Goal: Task Accomplishment & Management: Complete application form

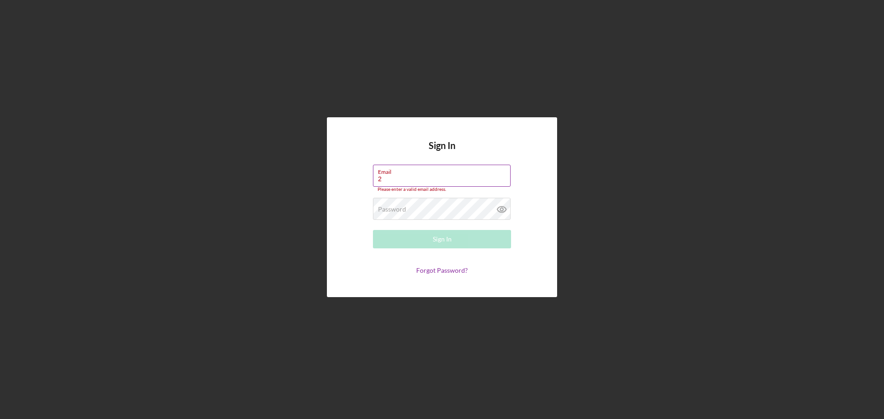
type input "[EMAIL_ADDRESS][DOMAIN_NAME]"
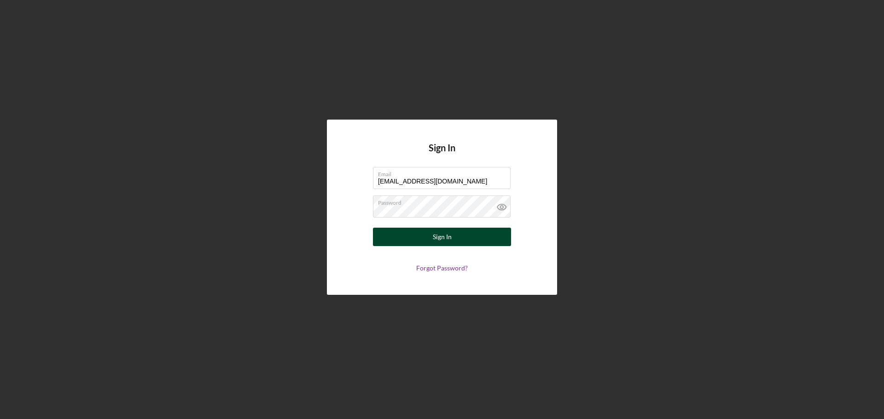
click at [476, 235] on button "Sign In" at bounding box center [442, 237] width 138 height 18
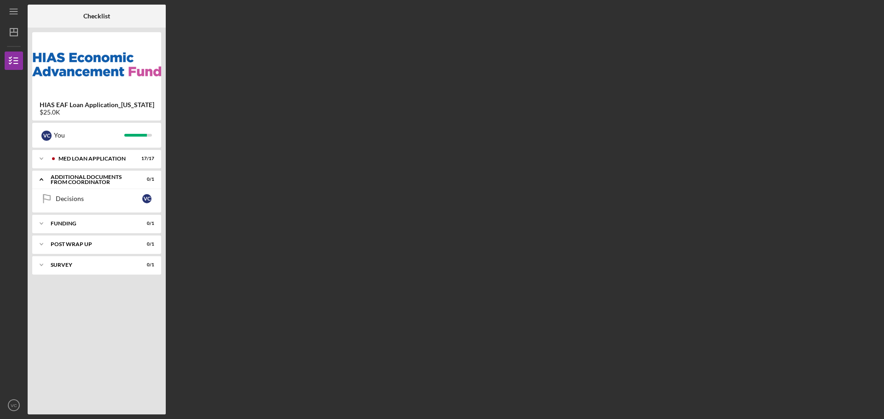
click at [106, 109] on div "$25.0K" at bounding box center [97, 112] width 115 height 7
click at [116, 135] on div "You" at bounding box center [89, 136] width 70 height 16
click at [90, 157] on div "MED Loan Application" at bounding box center [103, 159] width 91 height 6
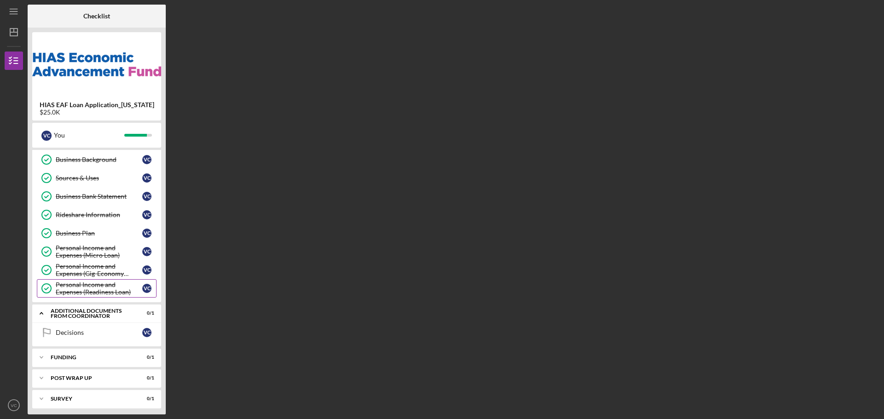
scroll to position [187, 0]
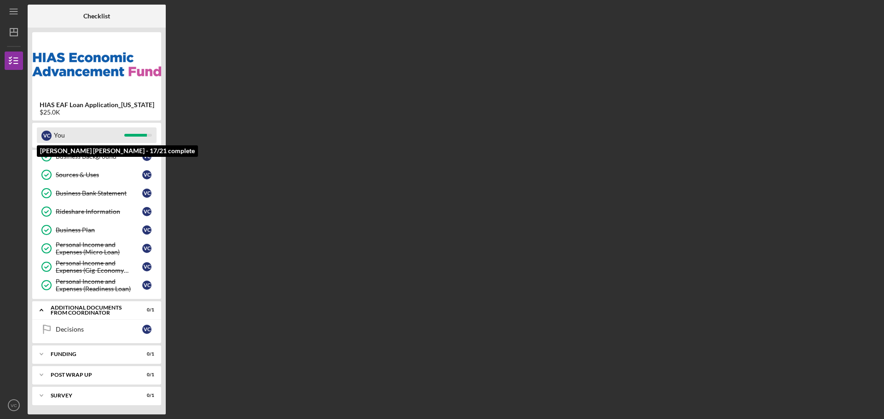
click at [145, 134] on div "V C You" at bounding box center [97, 136] width 120 height 16
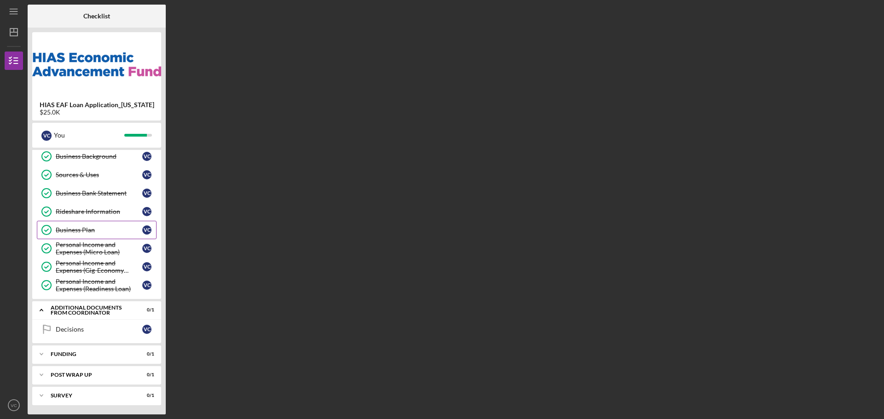
scroll to position [0, 0]
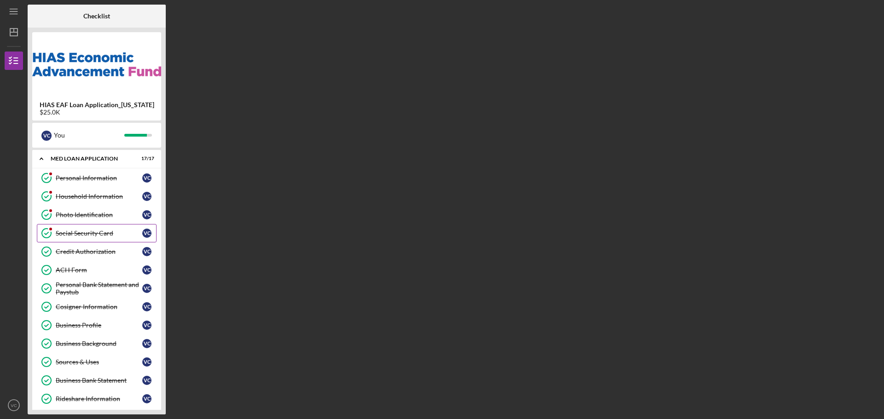
click at [96, 233] on div "Social Security Card" at bounding box center [99, 233] width 87 height 7
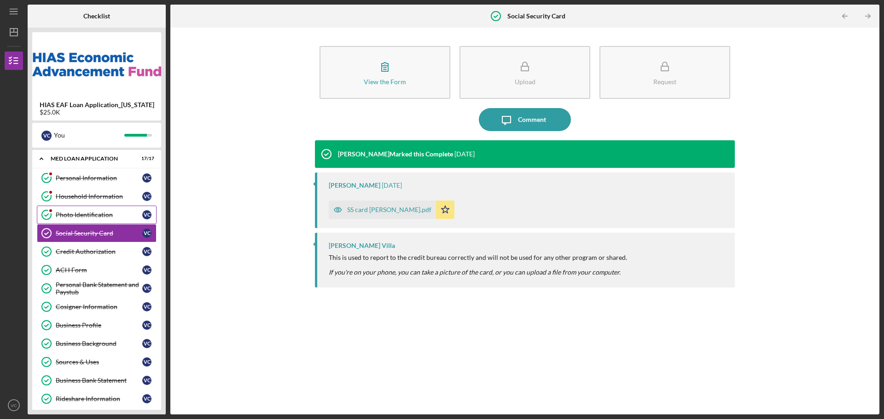
click at [79, 215] on div "Photo Identification" at bounding box center [99, 214] width 87 height 7
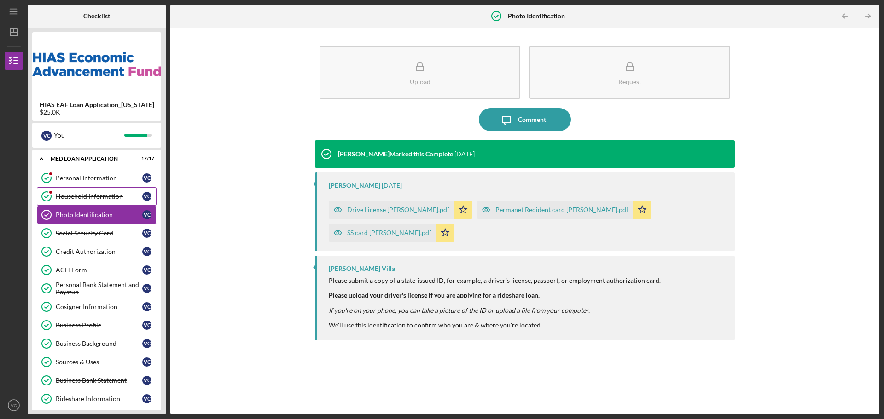
click at [76, 200] on div "Household Information" at bounding box center [99, 196] width 87 height 7
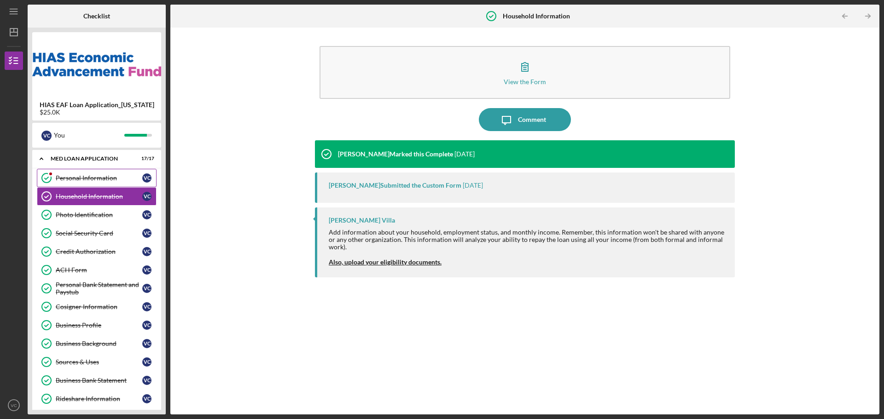
click at [82, 176] on div "Personal Information" at bounding box center [99, 177] width 87 height 7
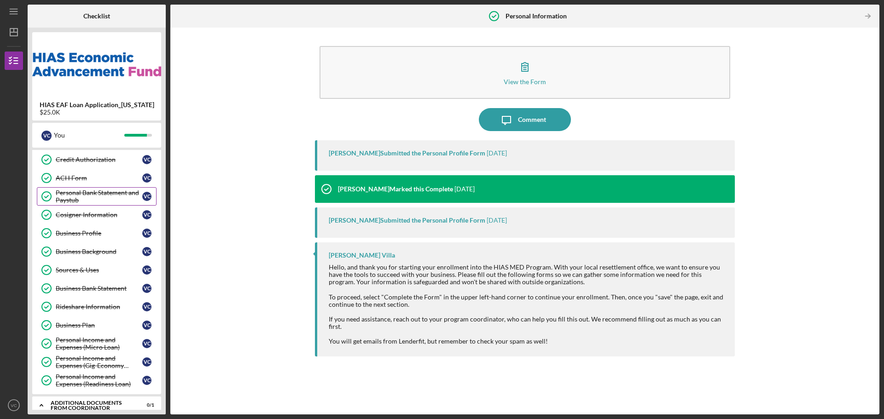
scroll to position [138, 0]
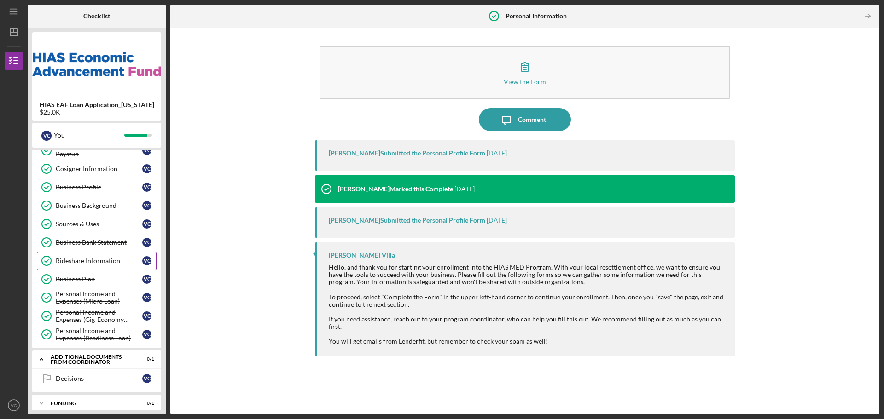
click at [104, 261] on div "Rideshare Information" at bounding box center [99, 260] width 87 height 7
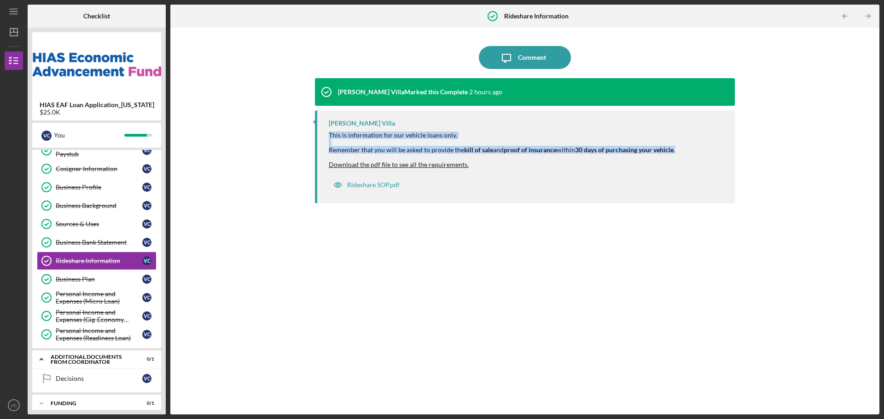
drag, startPoint x: 325, startPoint y: 134, endPoint x: 685, endPoint y: 153, distance: 361.0
click at [685, 153] on div "[PERSON_NAME] Villa This is information for our vehicle loans only. Remember th…" at bounding box center [525, 156] width 420 height 93
copy div "This is information for our vehicle loans only. Remember that you will be asked…"
click at [359, 184] on div "Rideshare SOP.pdf" at bounding box center [373, 184] width 52 height 7
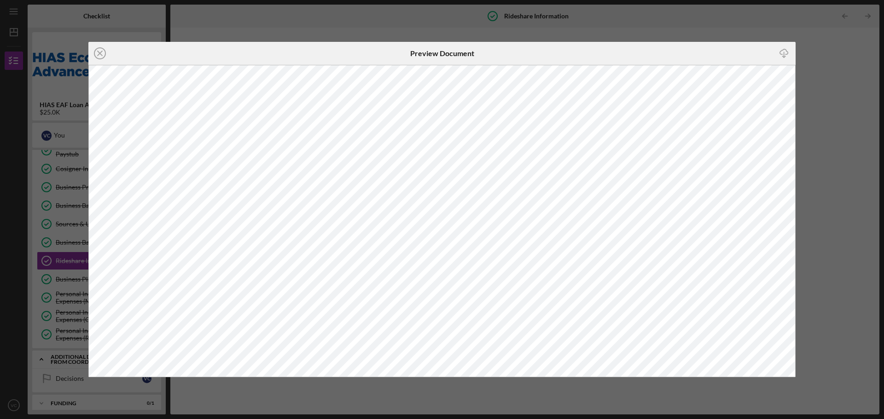
click at [710, 31] on div "Icon/Close Preview Document Icon/Download" at bounding box center [442, 209] width 884 height 419
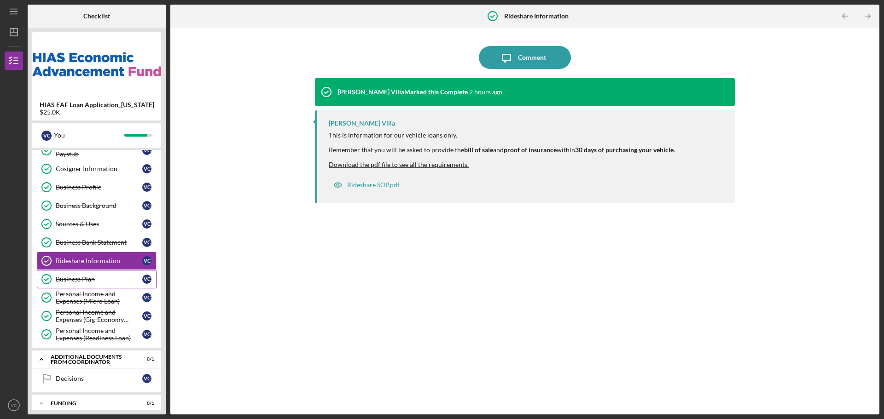
click at [114, 276] on div "Business Plan" at bounding box center [99, 279] width 87 height 7
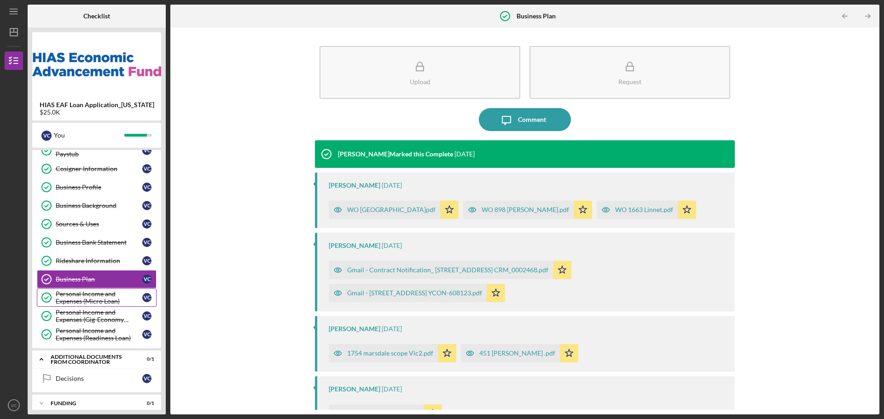
click at [109, 299] on div "Personal Income and Expenses (Micro Loan)" at bounding box center [99, 297] width 87 height 15
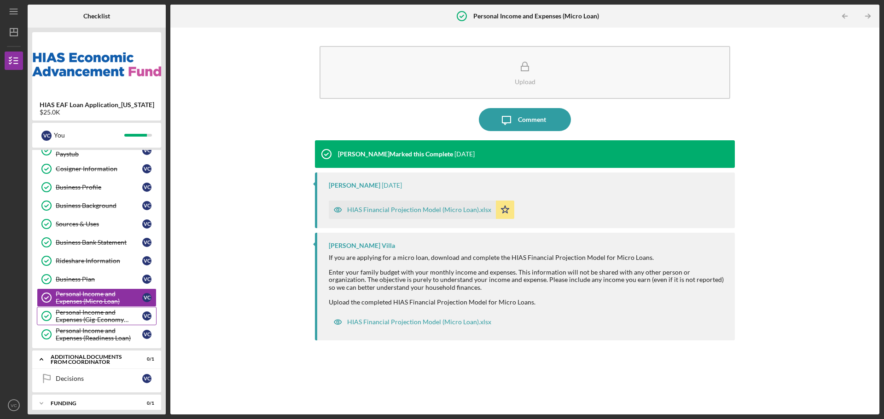
click at [110, 317] on div "Personal Income and Expenses (Gig-Economy Loans)" at bounding box center [99, 316] width 87 height 15
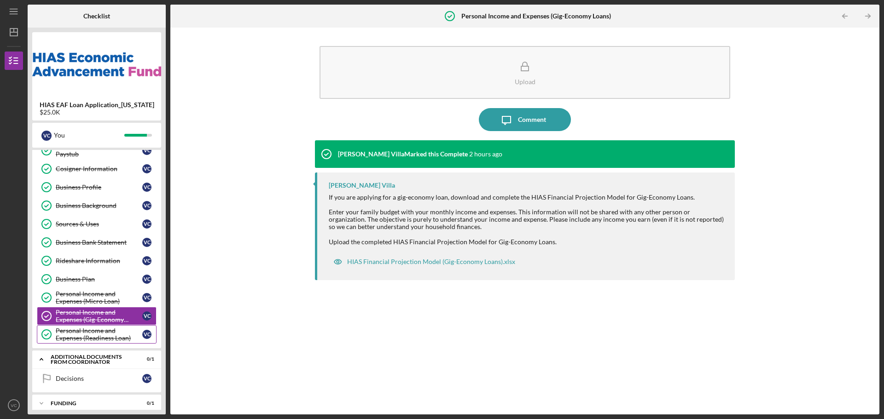
click at [110, 331] on div "Personal Income and Expenses (Readiness Loan)" at bounding box center [99, 334] width 87 height 15
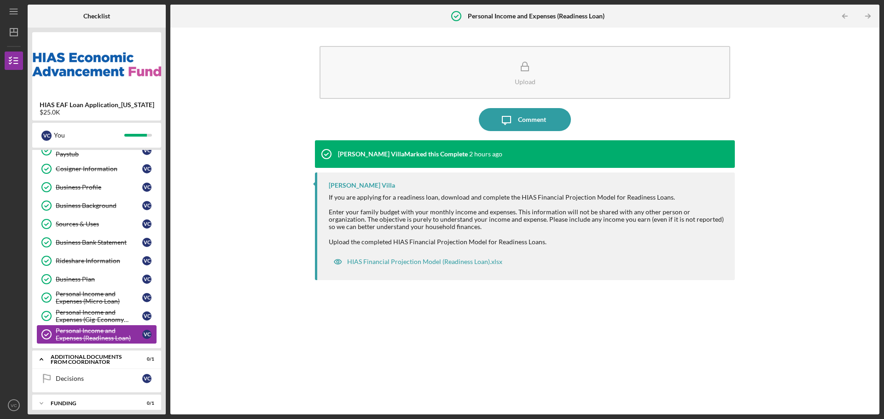
scroll to position [187, 0]
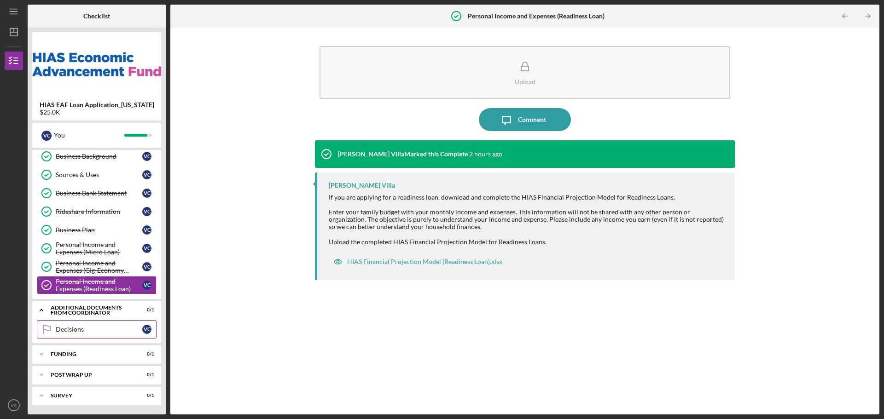
click at [107, 327] on div "Decisions" at bounding box center [99, 329] width 87 height 7
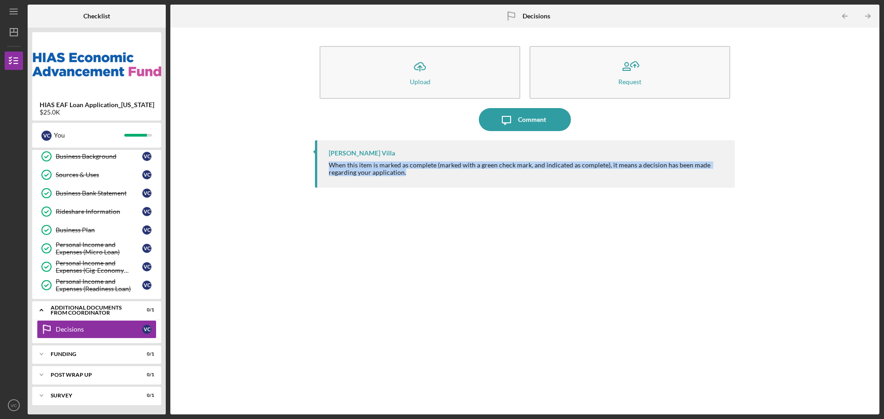
drag, startPoint x: 410, startPoint y: 173, endPoint x: 327, endPoint y: 165, distance: 83.7
click at [327, 165] on div "[PERSON_NAME] Villa When this item is marked as complete (marked with a green c…" at bounding box center [525, 163] width 420 height 47
copy div "When this item is marked as complete (marked with a green check mark, and indic…"
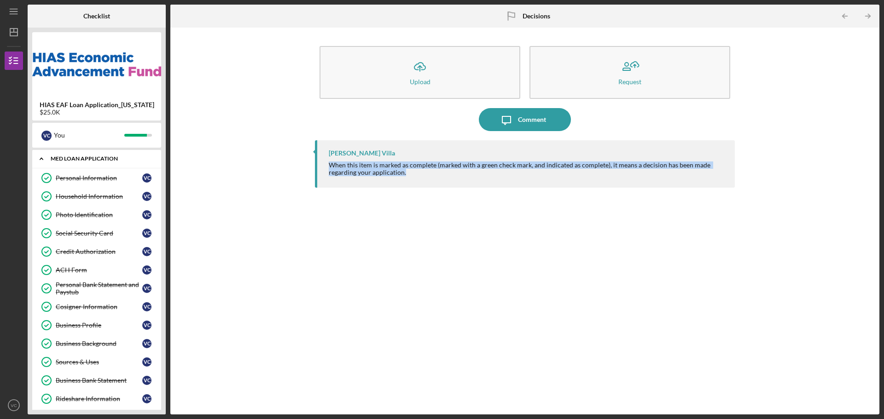
click at [60, 162] on div "Icon/Expander MED Loan Application 17 / 17" at bounding box center [96, 159] width 129 height 19
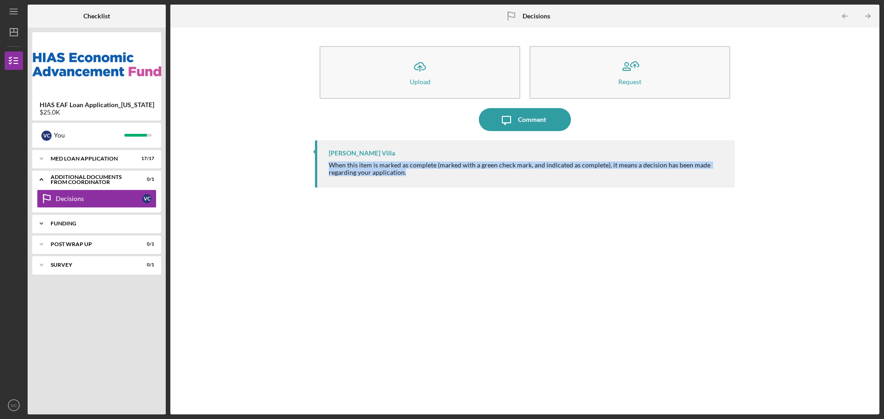
click at [120, 223] on div "Funding" at bounding box center [100, 224] width 99 height 6
click at [114, 246] on div "Transfer Funds" at bounding box center [99, 242] width 87 height 7
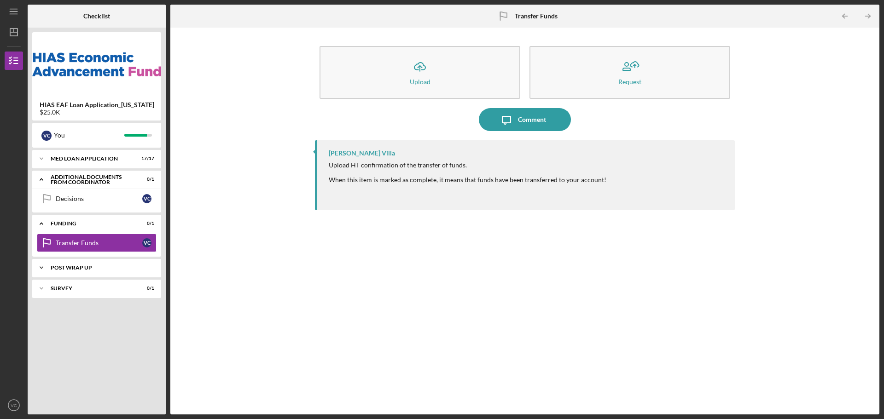
click at [114, 268] on div "Post Wrap Up" at bounding box center [100, 268] width 99 height 6
click at [105, 288] on div "Proof of Insurance/Title" at bounding box center [99, 287] width 87 height 7
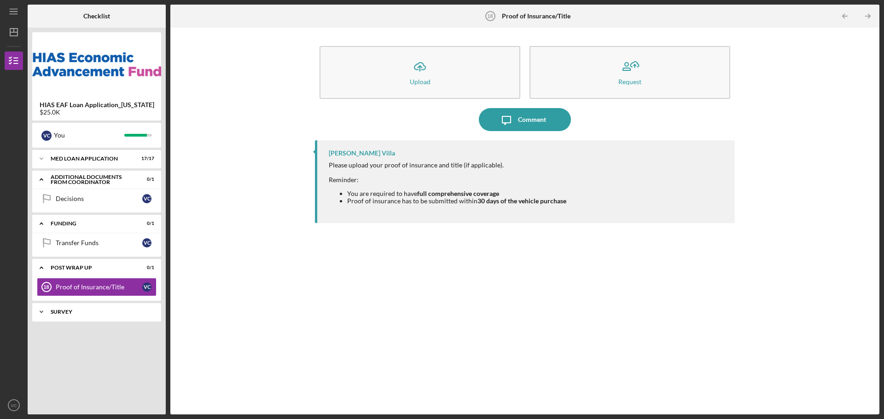
click at [111, 309] on div "Icon/Expander Survey 0 / 1" at bounding box center [96, 312] width 129 height 18
